Goal: Task Accomplishment & Management: Manage account settings

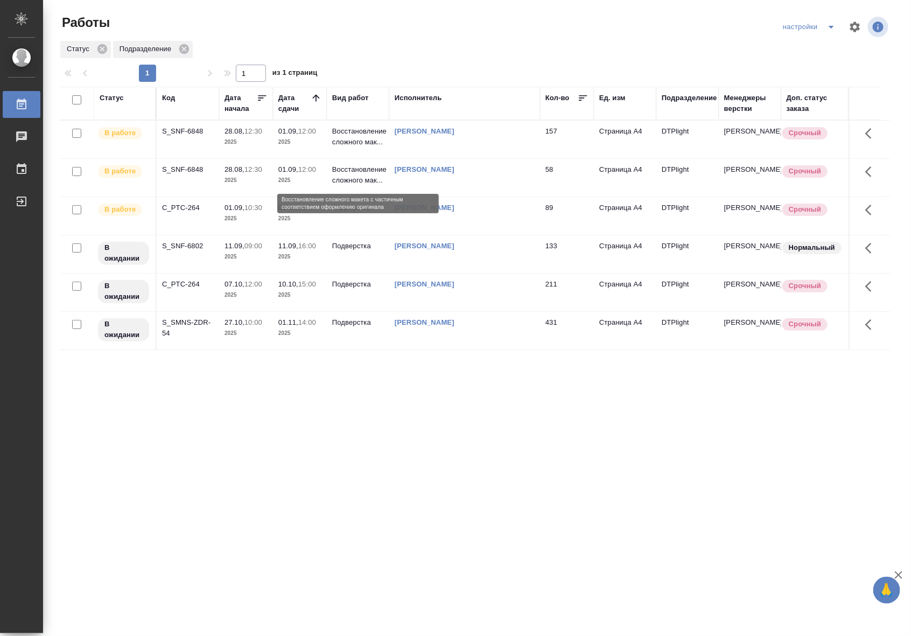
click at [349, 169] on p "Восстановление сложного мак..." at bounding box center [358, 175] width 52 height 22
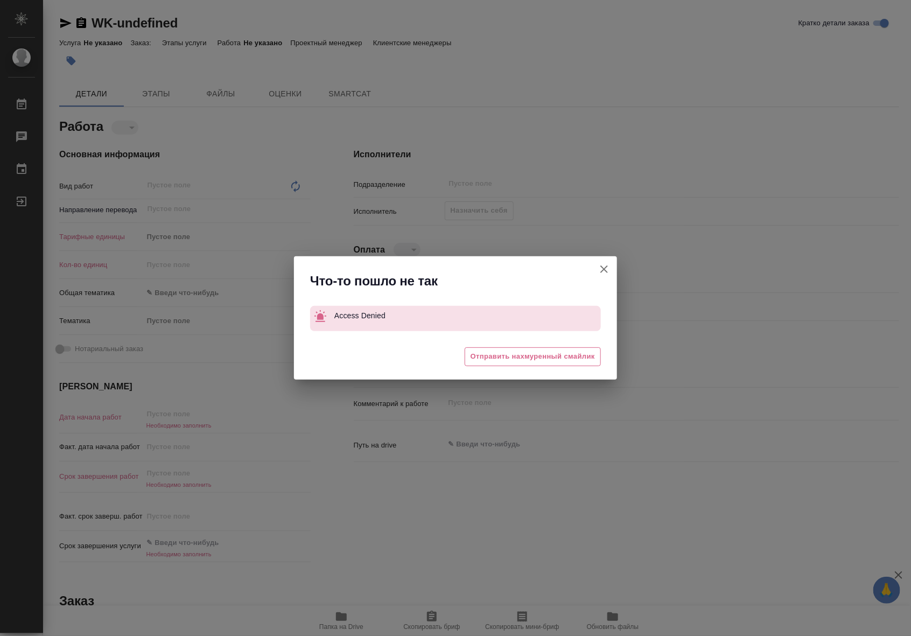
click at [598, 272] on icon "button" at bounding box center [604, 269] width 13 height 13
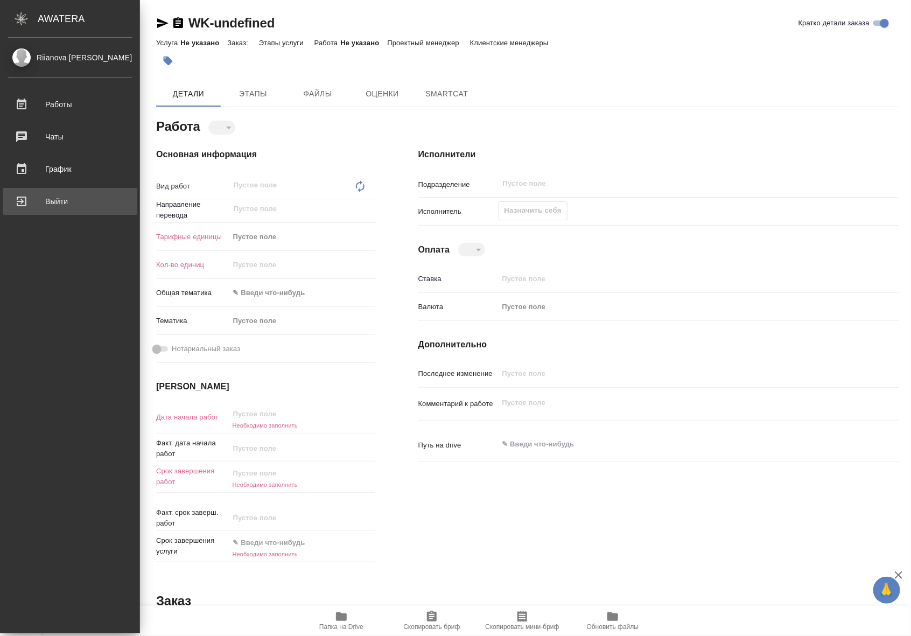
click at [22, 208] on div "Выйти" at bounding box center [70, 201] width 124 height 16
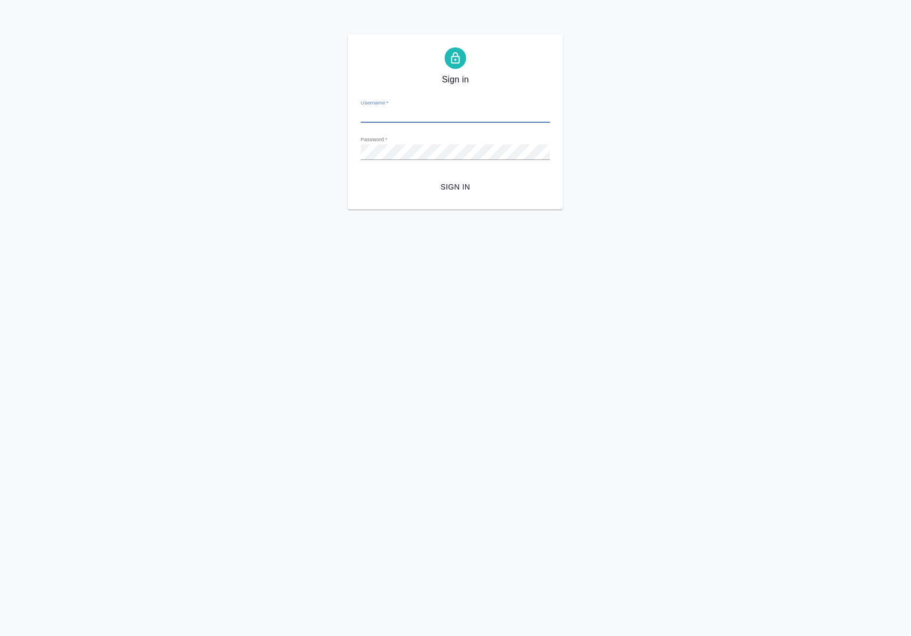
type input "[EMAIL_ADDRESS][DOMAIN_NAME]"
click at [464, 185] on span "Sign in" at bounding box center [456, 186] width 172 height 13
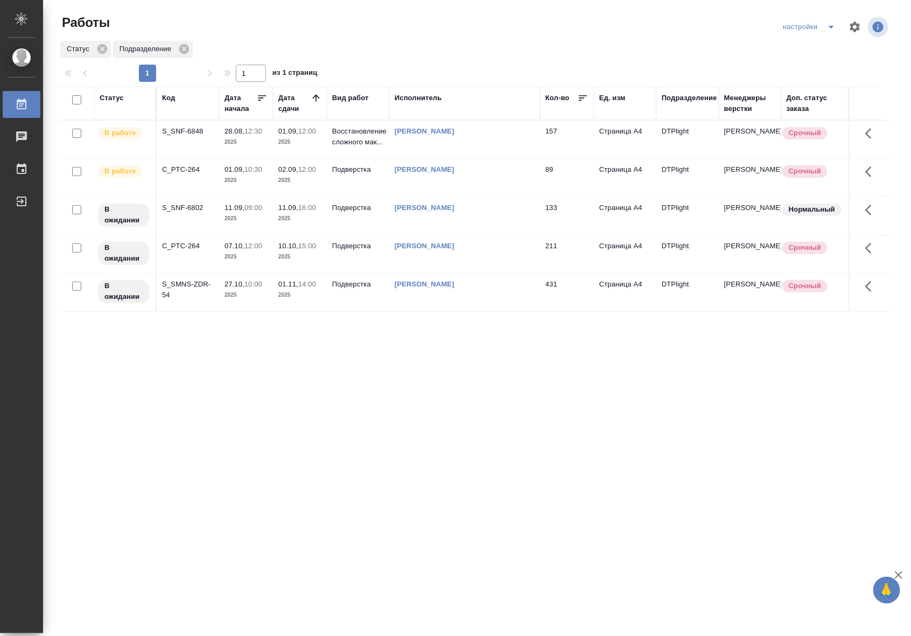
click at [238, 165] on p "01.09," at bounding box center [235, 169] width 20 height 8
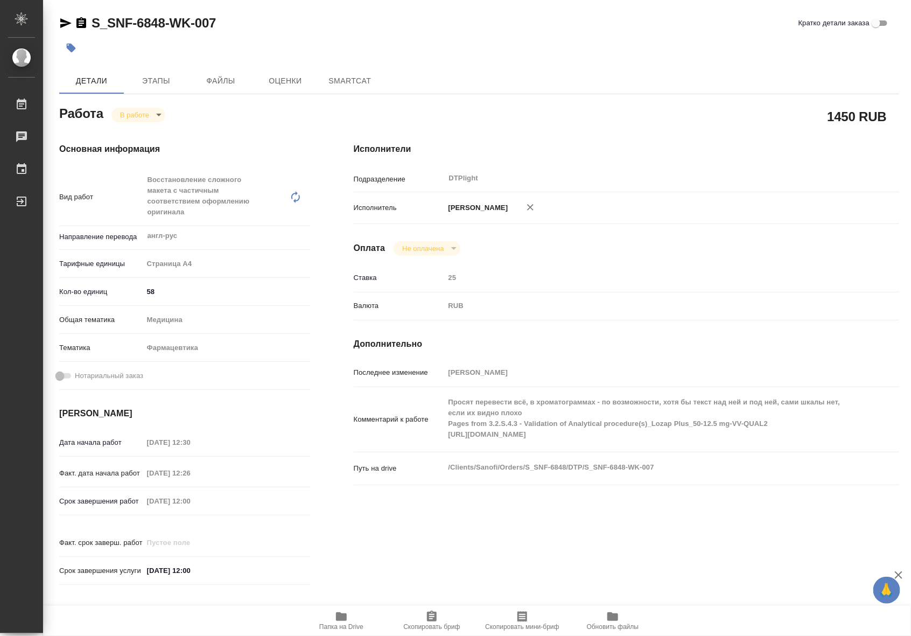
type textarea "x"
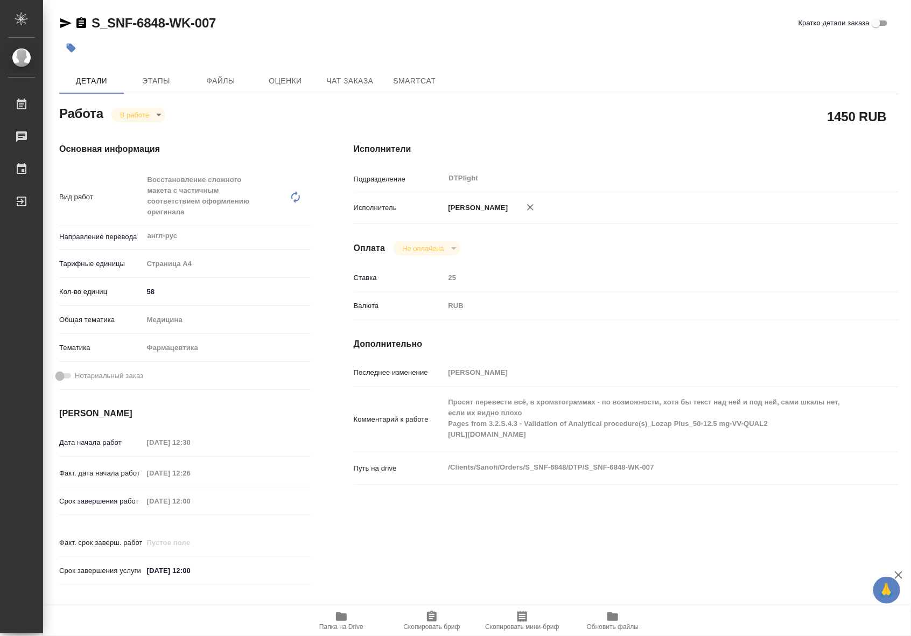
type textarea "x"
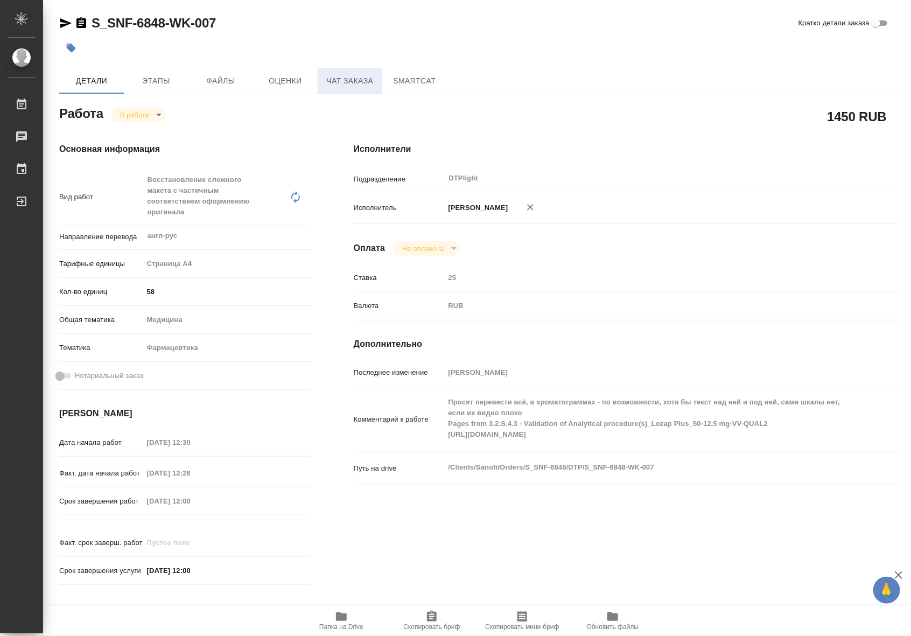
type textarea "x"
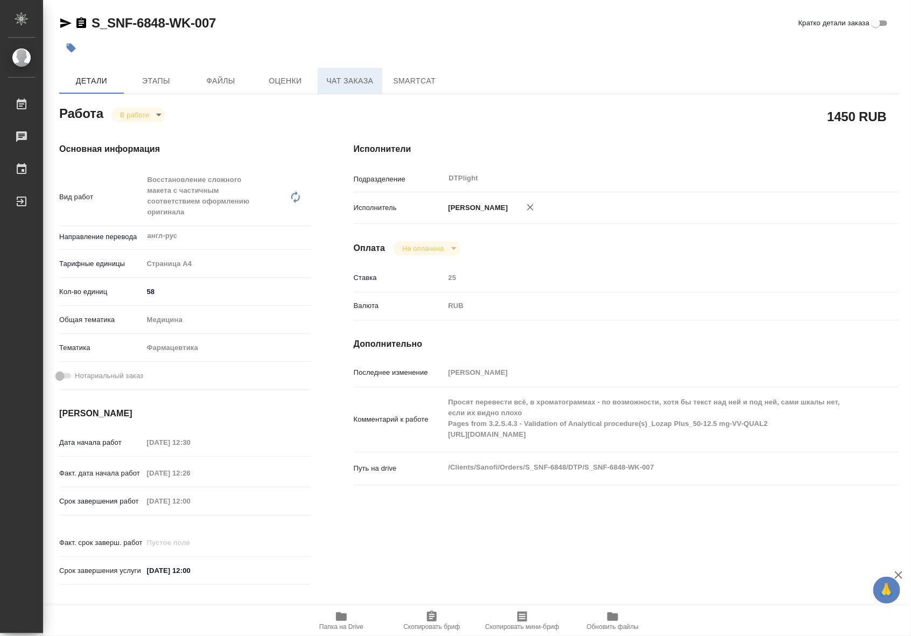
click at [363, 84] on span "Чат заказа" at bounding box center [350, 80] width 52 height 13
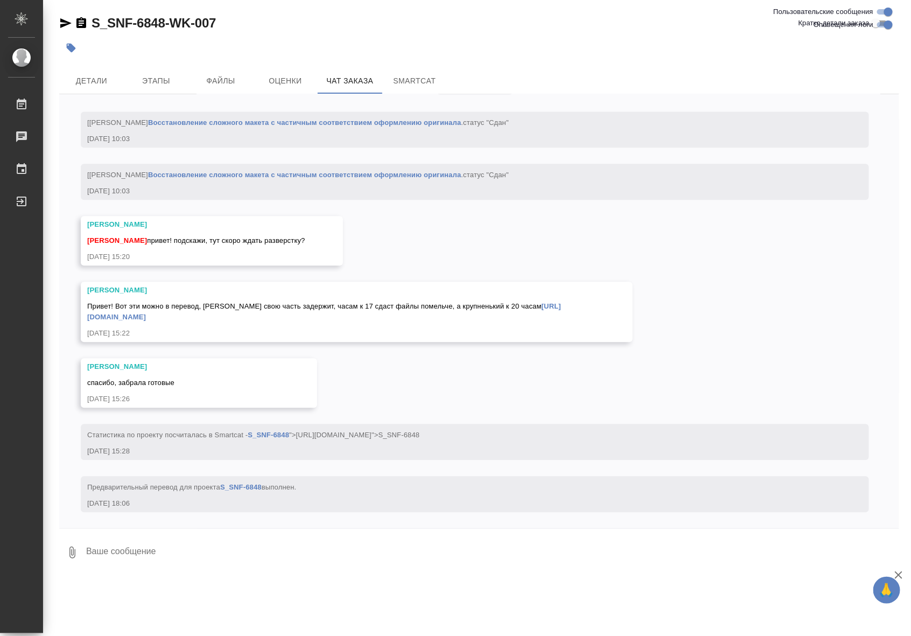
scroll to position [4981, 0]
click at [95, 81] on span "Детали" at bounding box center [92, 80] width 52 height 13
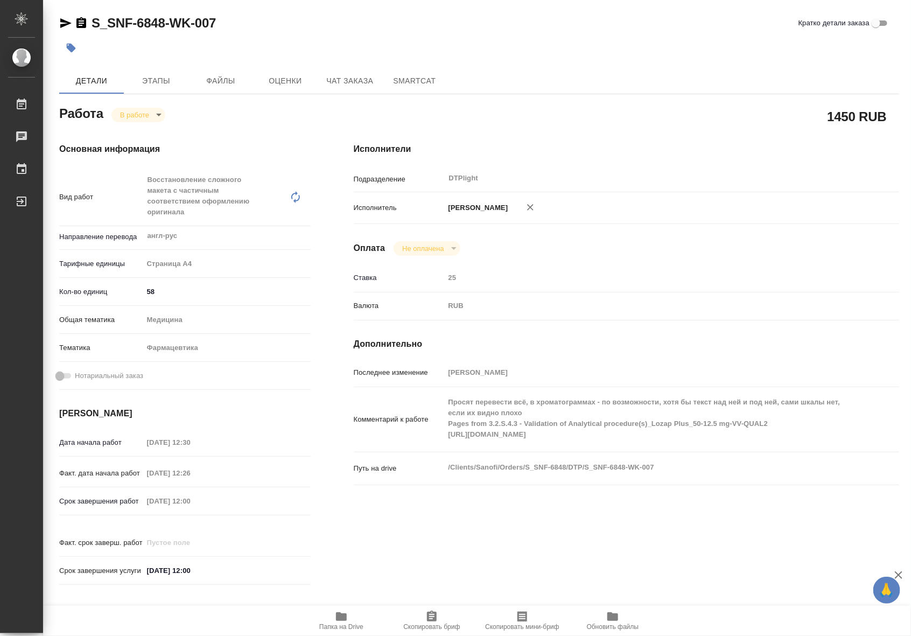
type textarea "x"
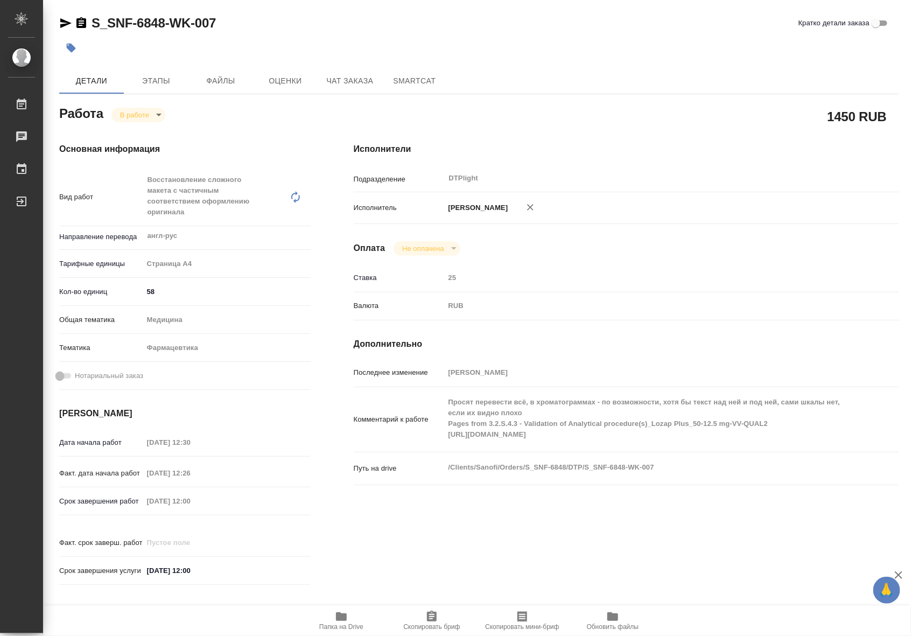
type textarea "x"
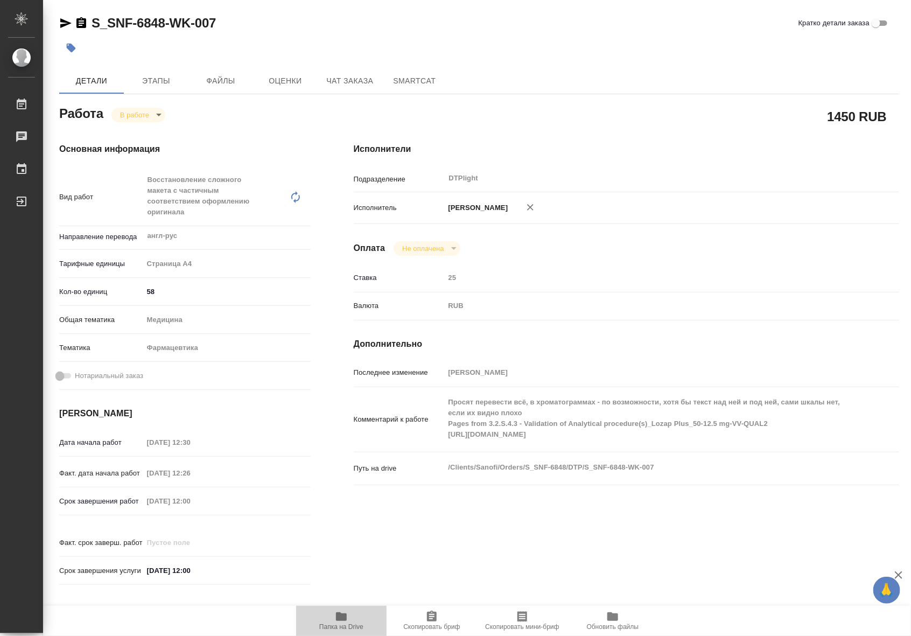
click at [340, 616] on icon "button" at bounding box center [341, 617] width 11 height 9
click at [143, 114] on body "🙏 .cls-1 fill:#fff; AWATERA Riianova Anna Работы 0 Чаты График Выйти S_SNF-6848…" at bounding box center [455, 318] width 911 height 636
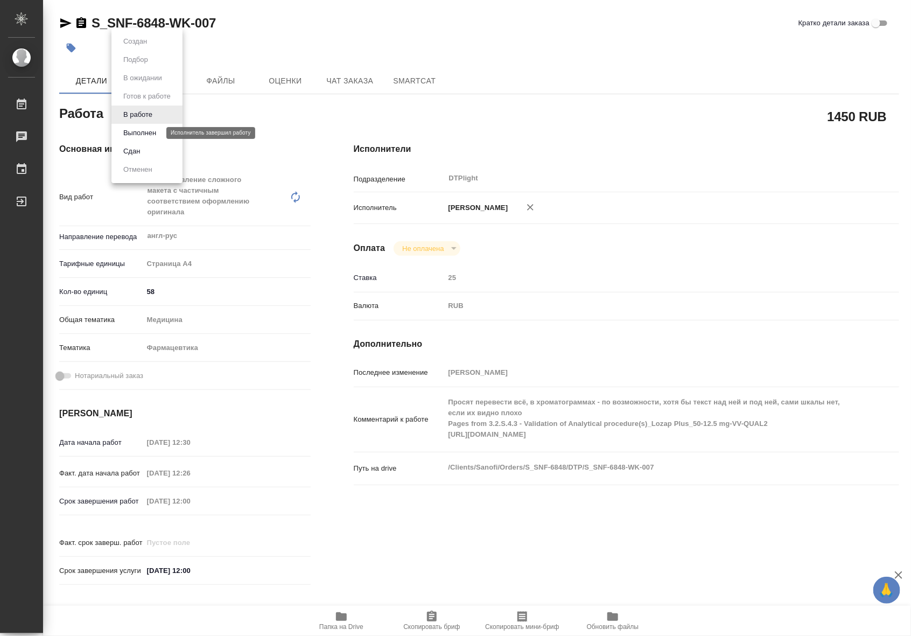
click at [144, 135] on button "Выполнен" at bounding box center [139, 133] width 39 height 12
type textarea "x"
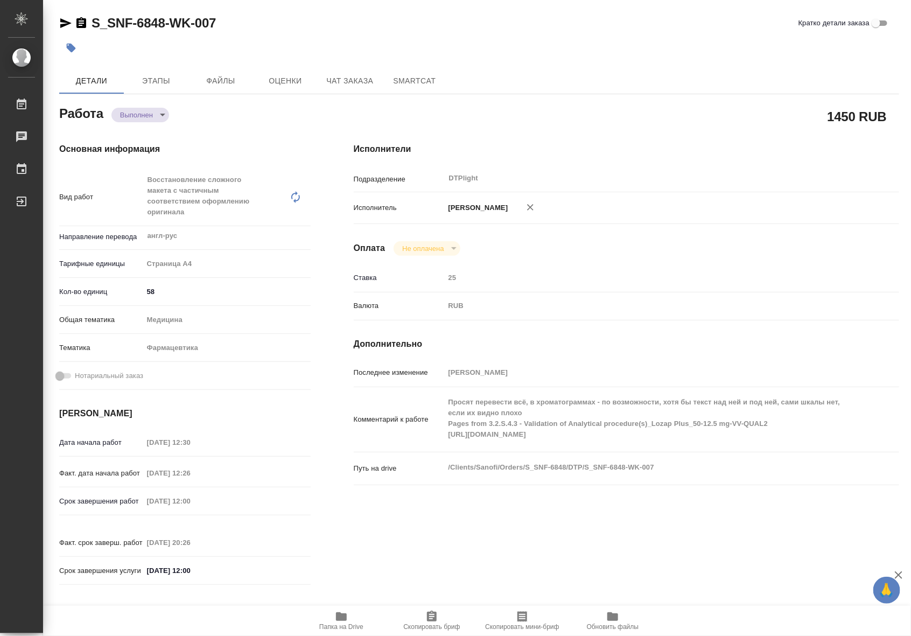
type textarea "x"
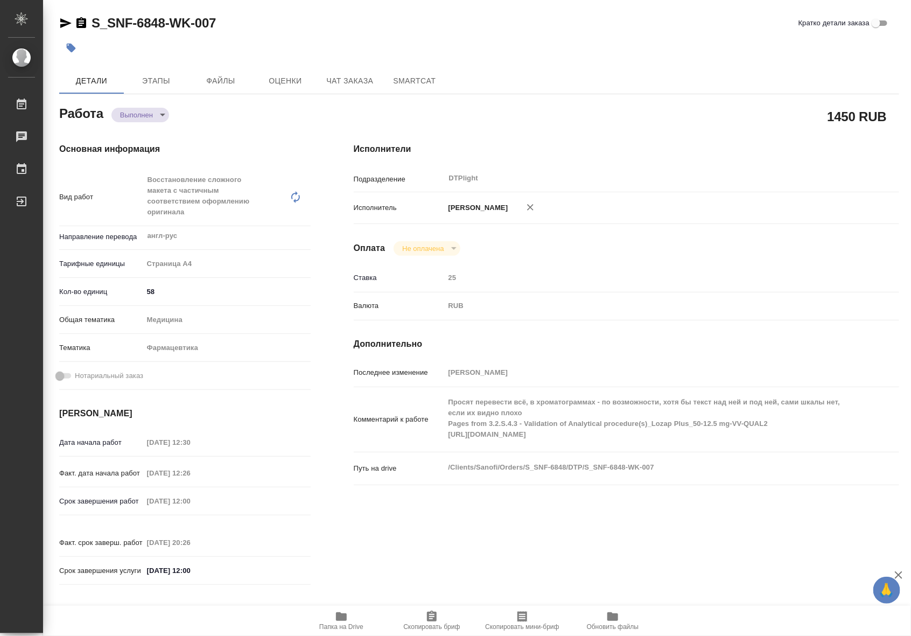
type textarea "x"
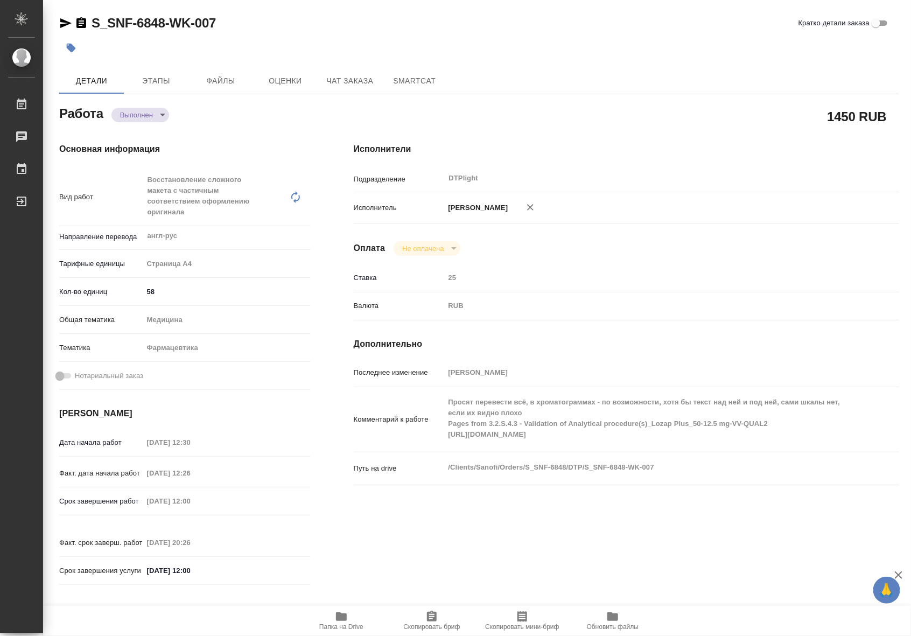
type textarea "x"
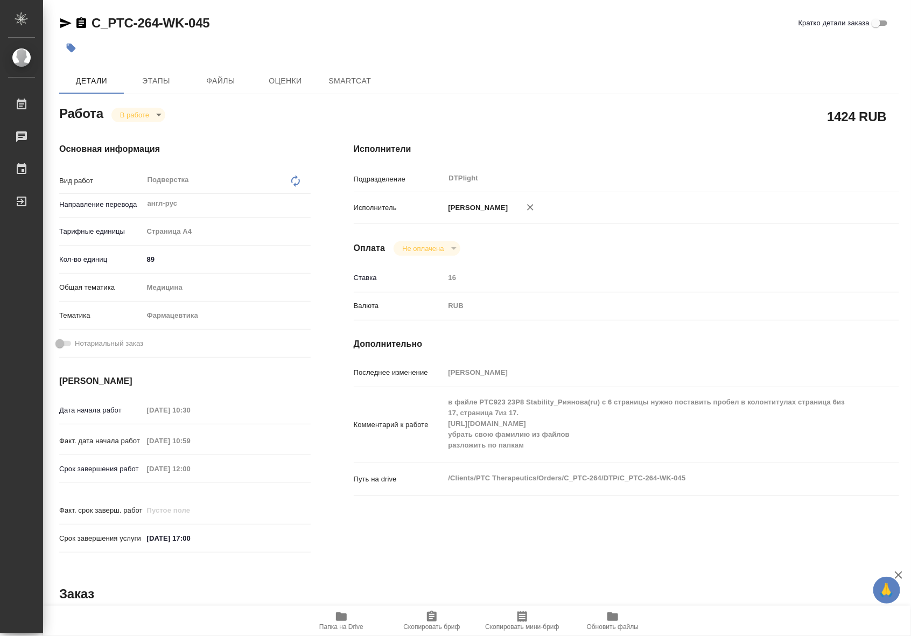
type textarea "x"
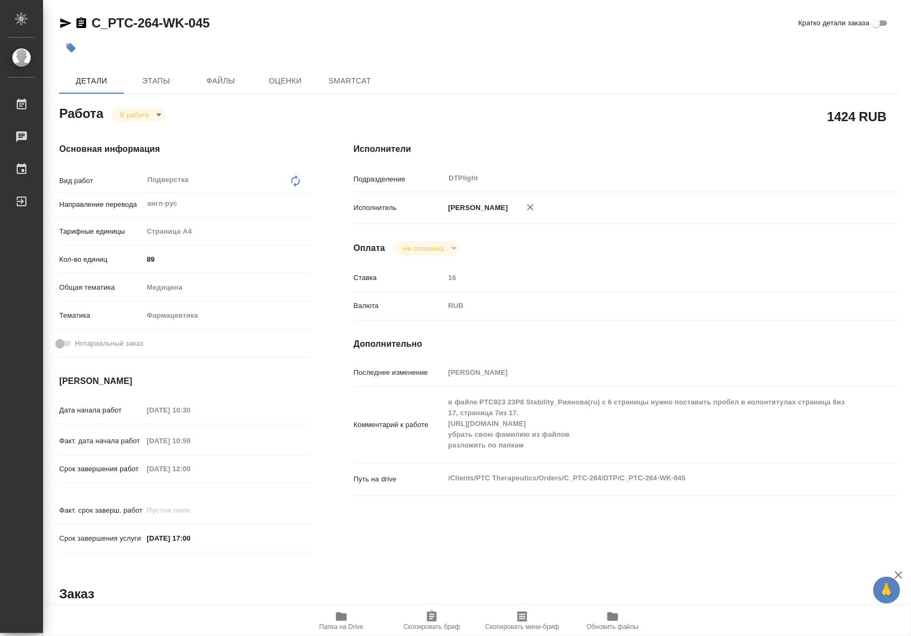
type textarea "x"
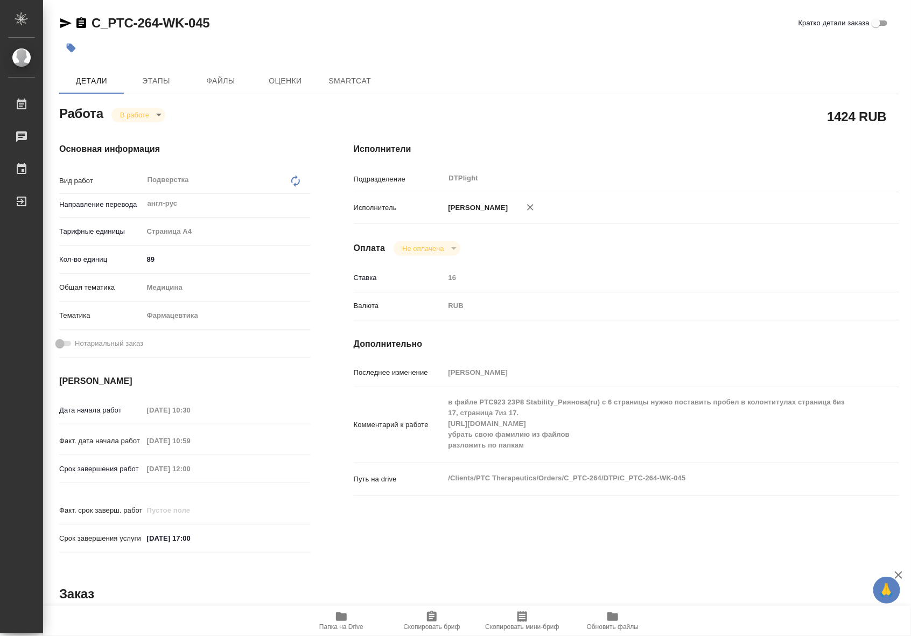
type textarea "x"
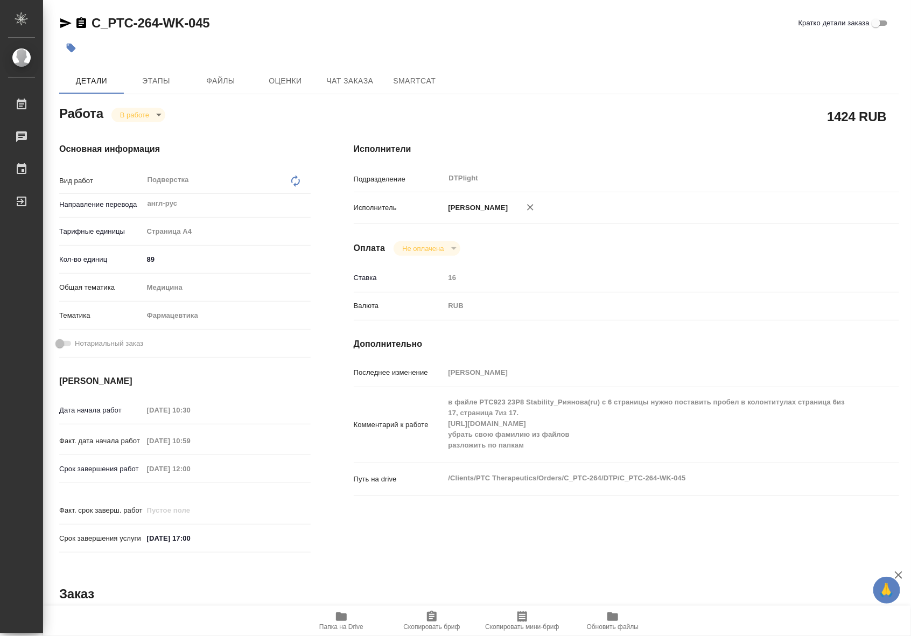
type textarea "x"
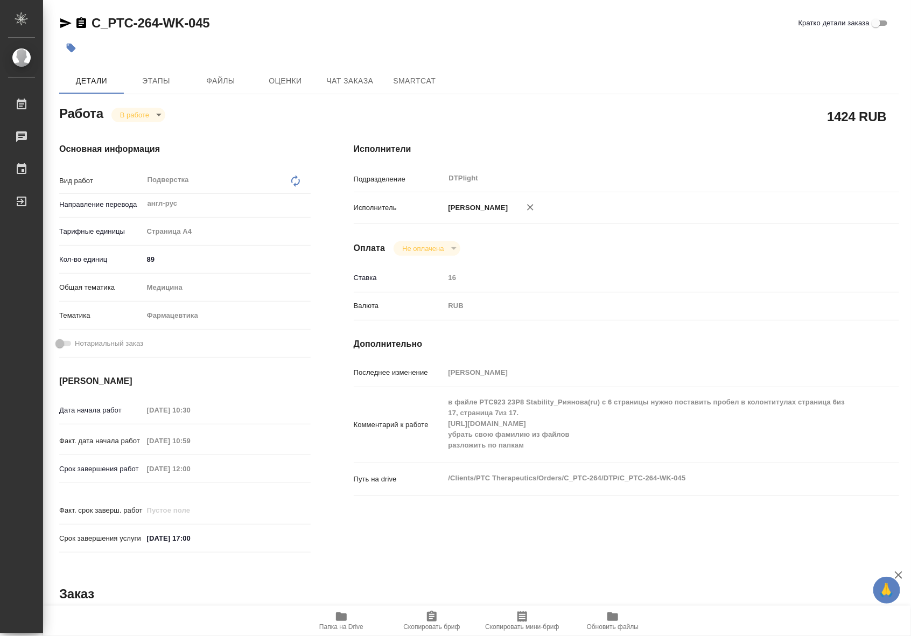
type textarea "x"
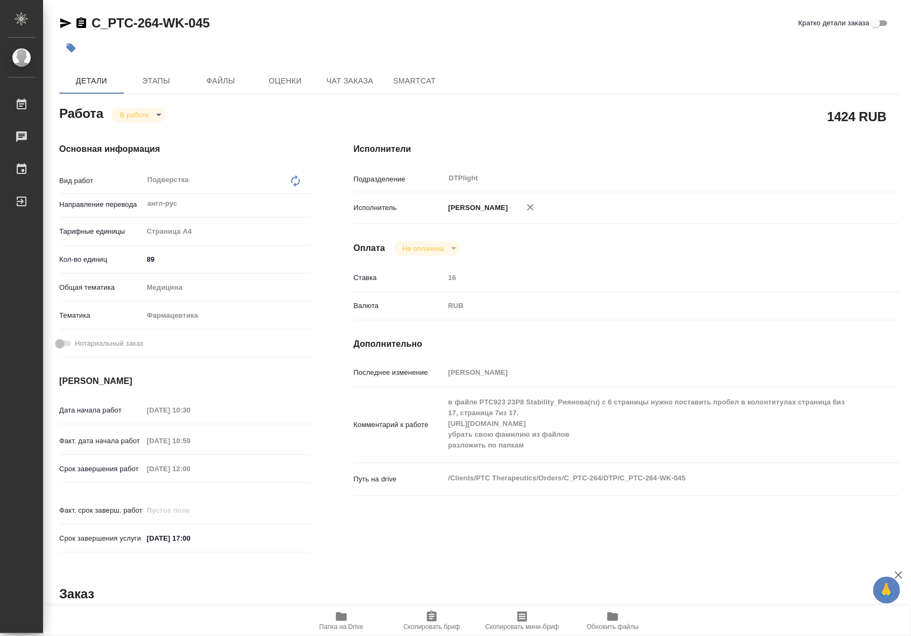
click at [337, 620] on icon "button" at bounding box center [341, 617] width 11 height 9
click at [331, 85] on span "Чат заказа" at bounding box center [350, 80] width 52 height 13
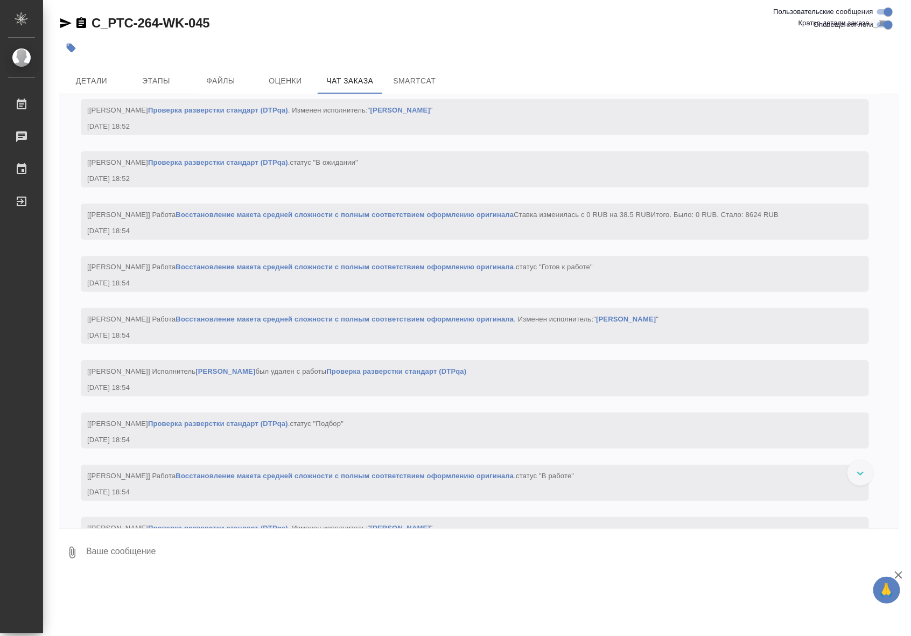
scroll to position [11047, 0]
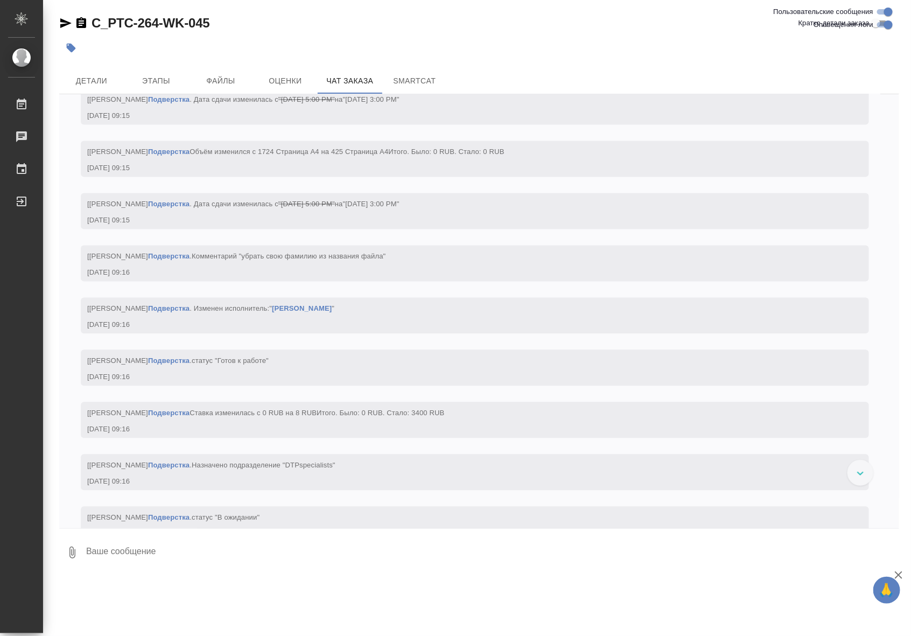
scroll to position [21505, 0]
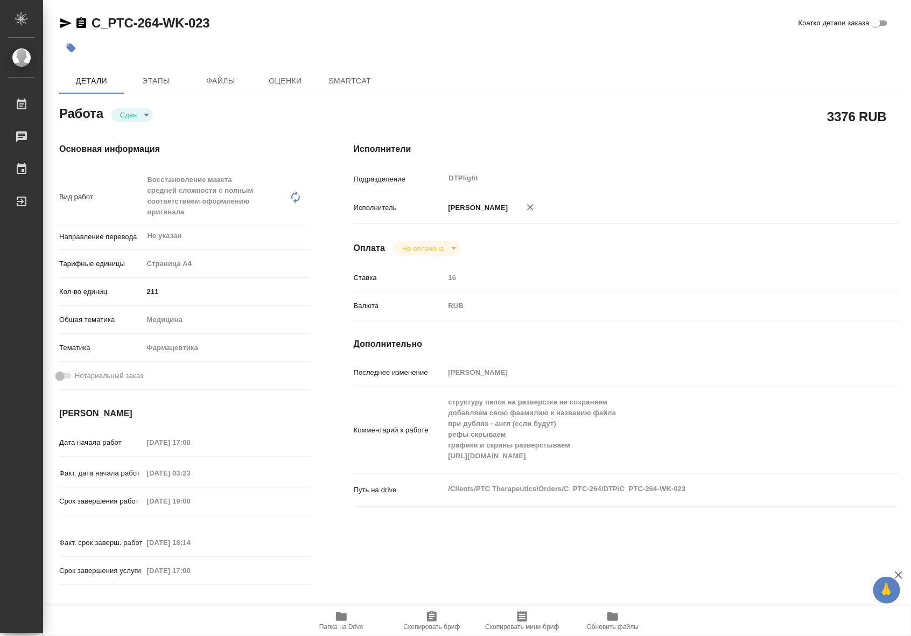
type textarea "x"
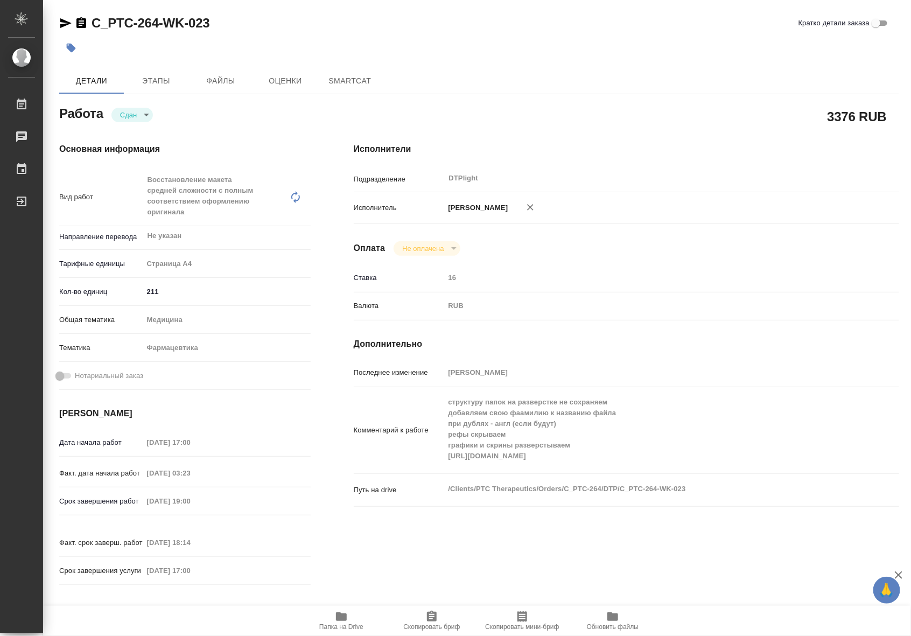
type textarea "x"
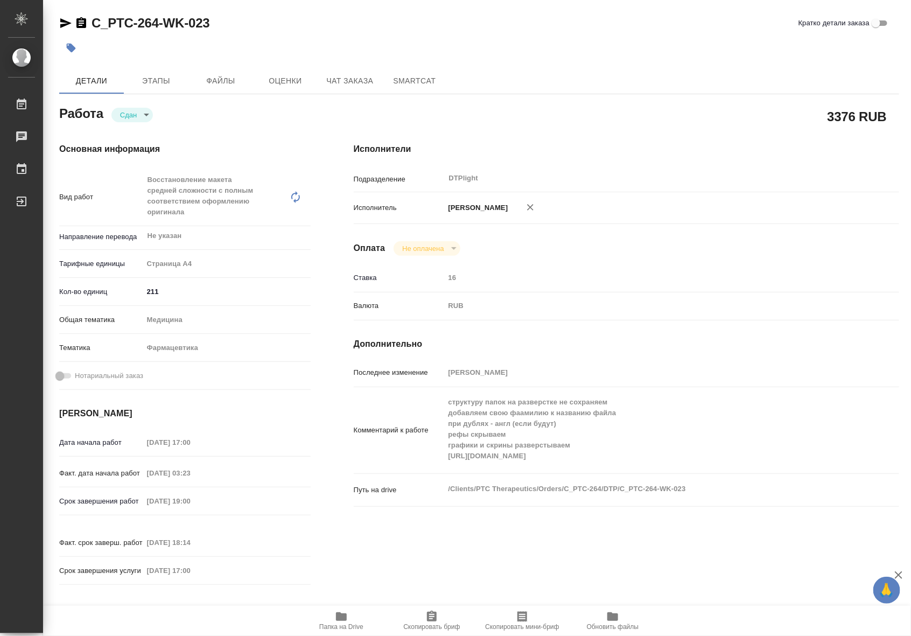
type textarea "x"
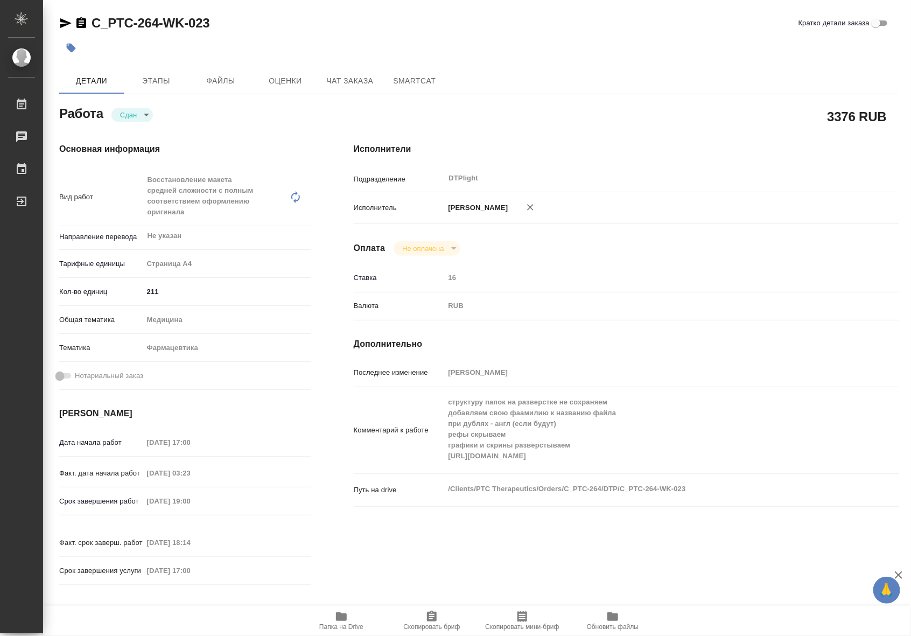
type textarea "x"
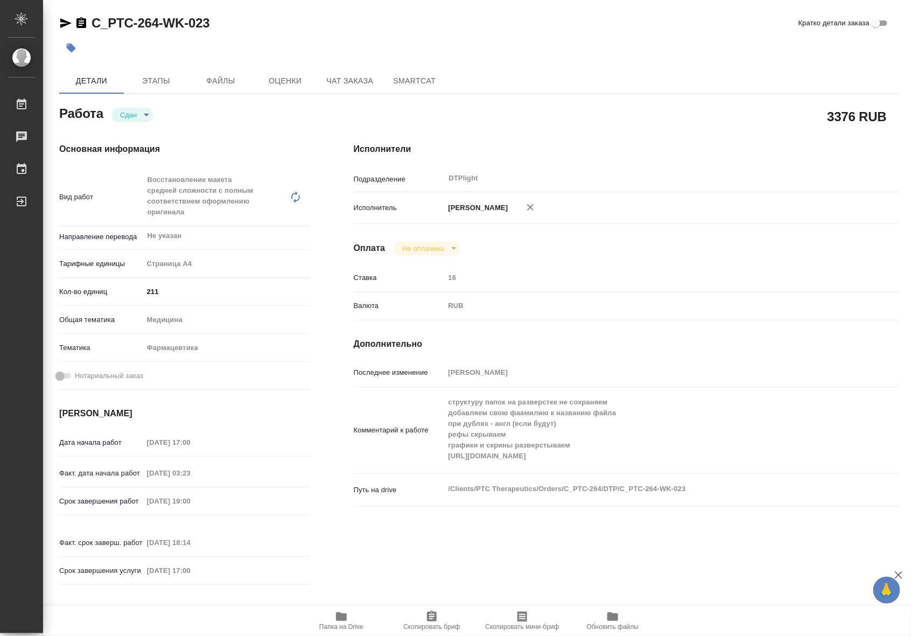
type textarea "x"
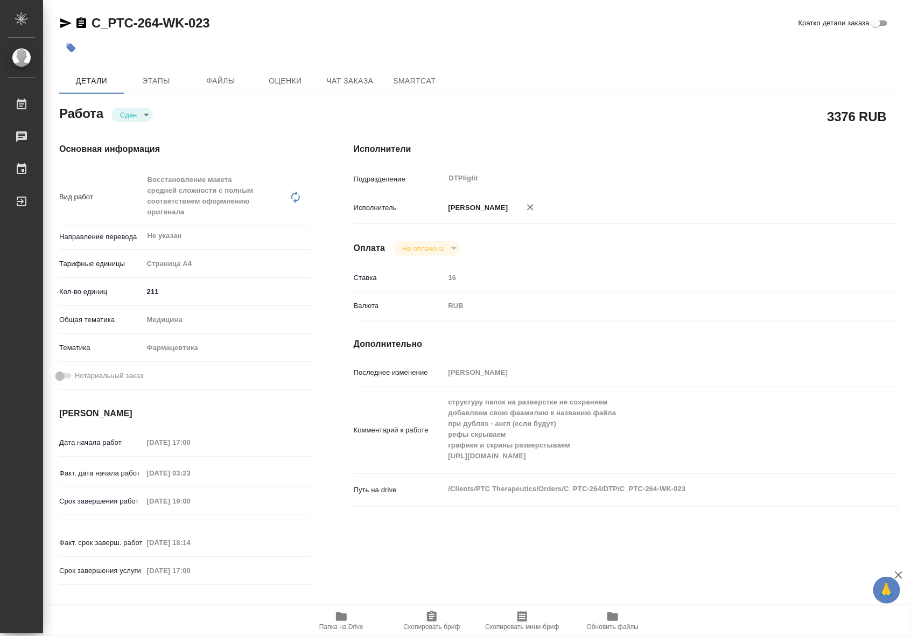
click at [337, 624] on span "Папка на Drive" at bounding box center [341, 627] width 44 height 8
type textarea "x"
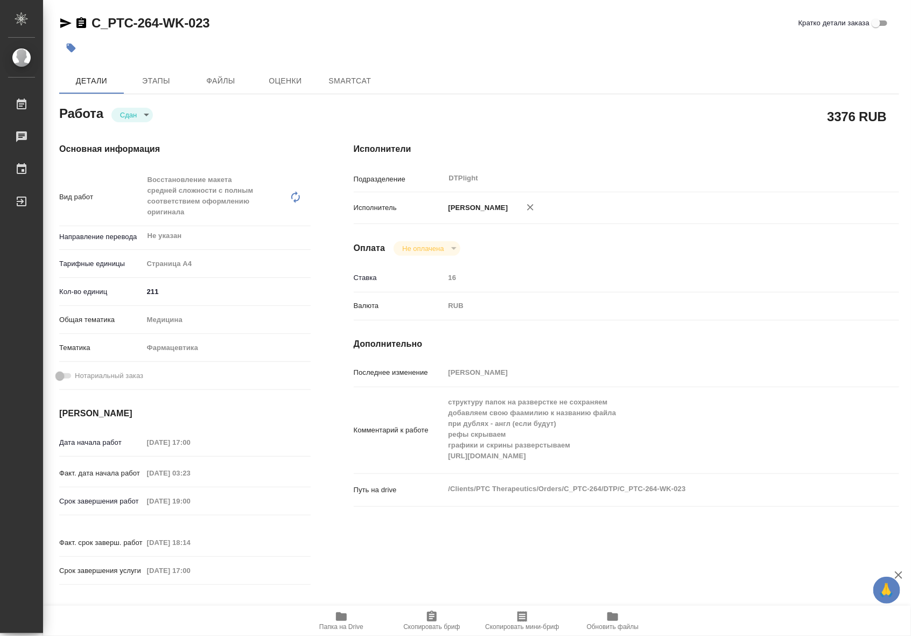
type textarea "x"
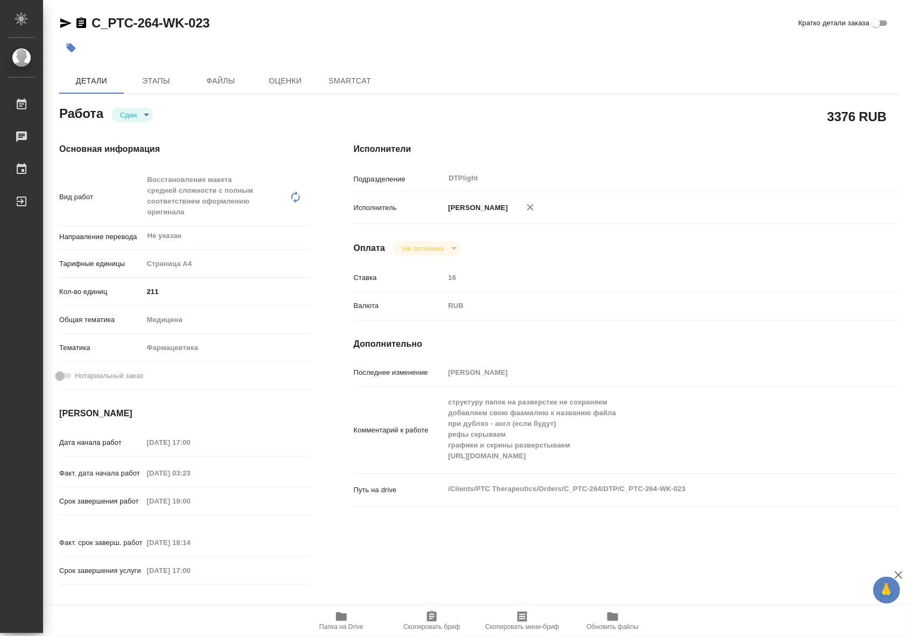
type textarea "x"
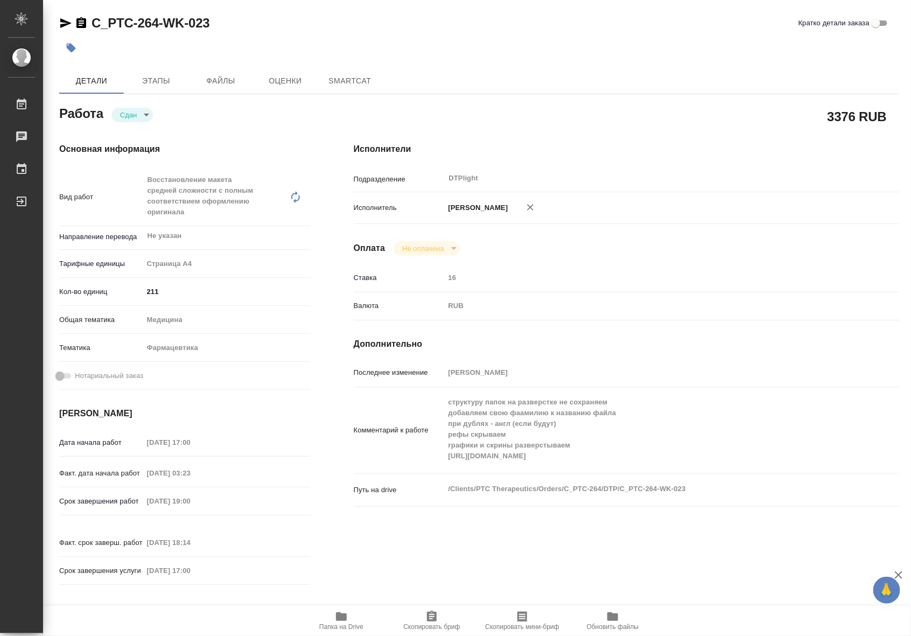
type textarea "x"
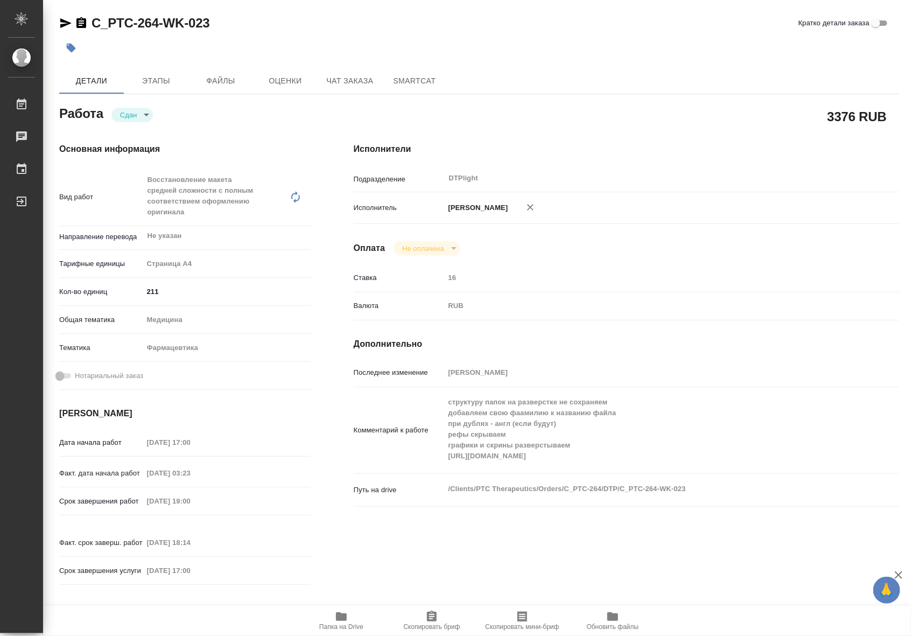
type textarea "x"
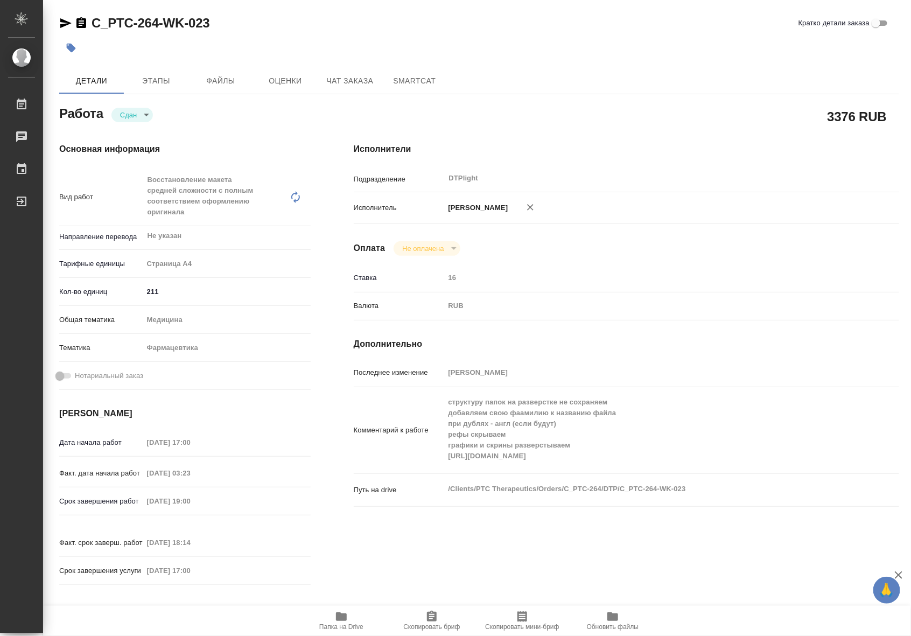
type textarea "x"
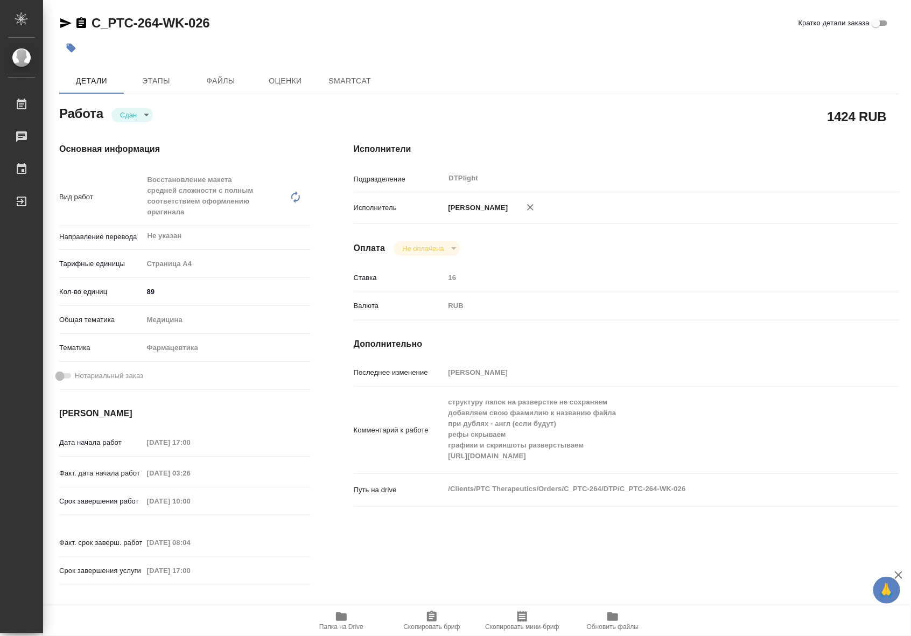
type textarea "x"
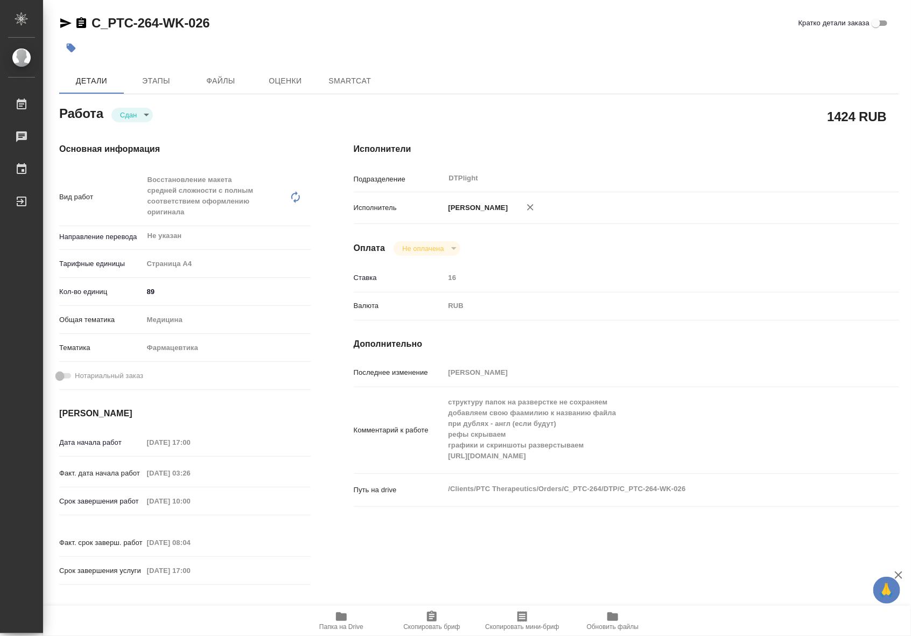
type textarea "x"
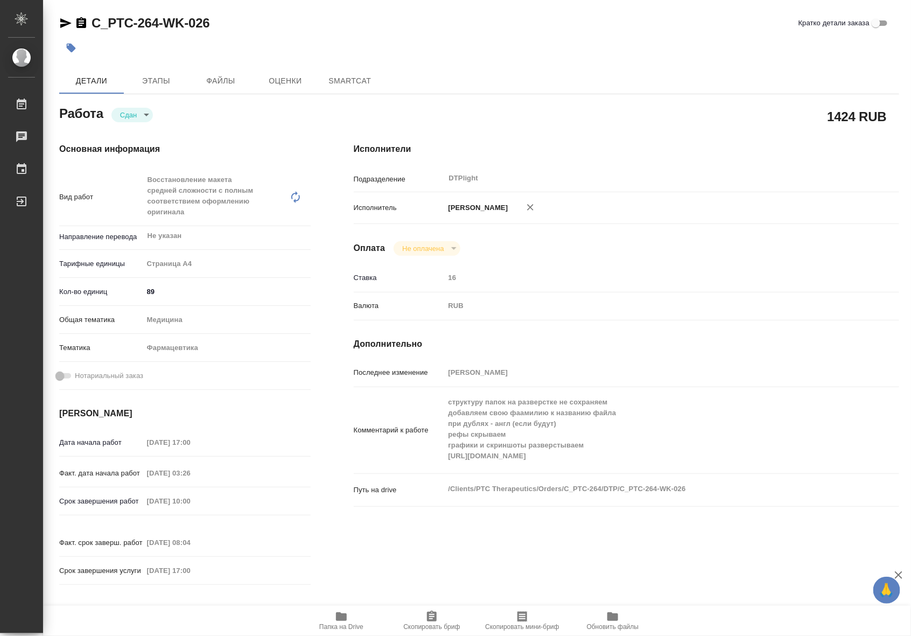
type textarea "x"
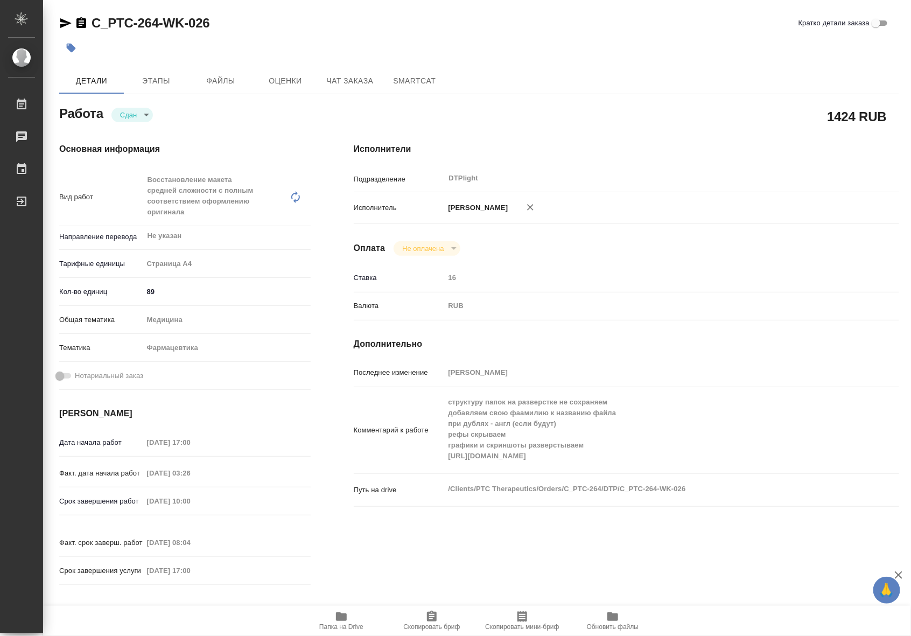
type textarea "x"
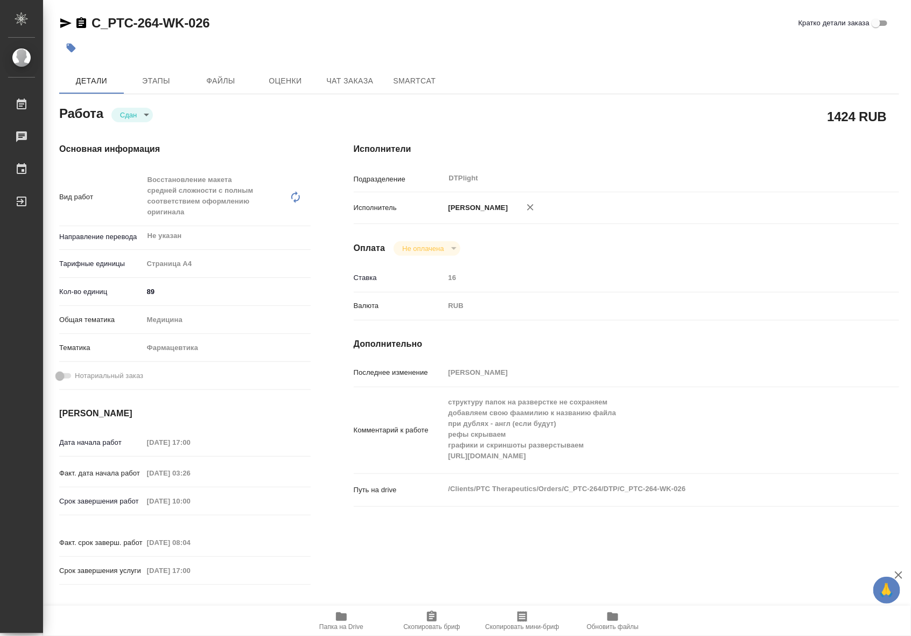
type textarea "x"
click at [334, 625] on span "Папка на Drive" at bounding box center [341, 627] width 44 height 8
